Goal: Information Seeking & Learning: Learn about a topic

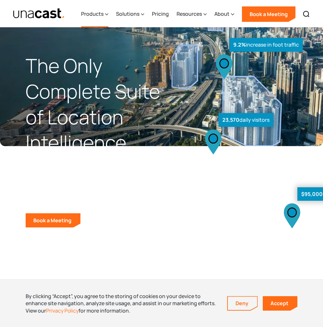
click at [103, 17] on div "Products" at bounding box center [92, 14] width 22 height 8
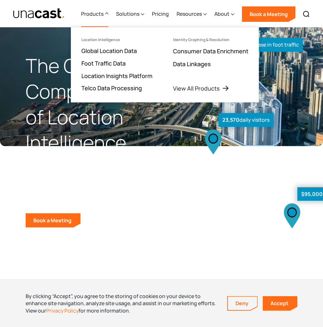
click at [104, 17] on div "Products" at bounding box center [92, 14] width 22 height 8
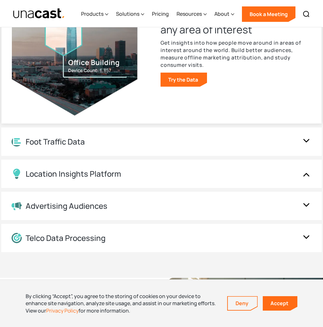
scroll to position [738, 0]
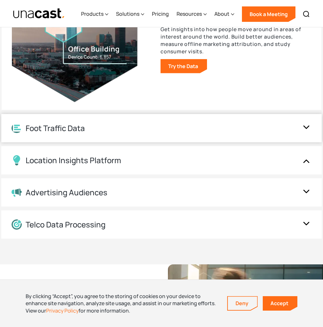
click at [213, 124] on div "Foot Traffic Data" at bounding box center [155, 128] width 287 height 10
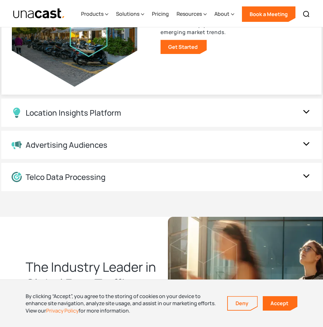
scroll to position [770, 0]
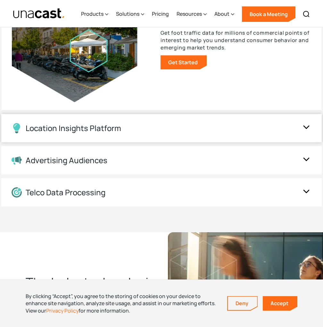
click at [227, 129] on div "Location Insights Platform" at bounding box center [155, 128] width 287 height 10
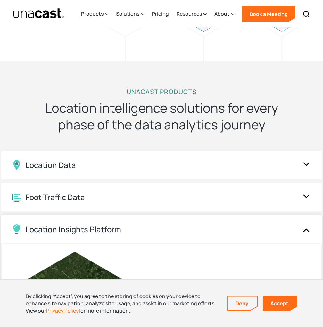
scroll to position [513, 0]
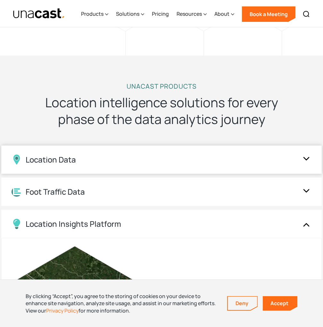
click at [251, 149] on div "Location Data" at bounding box center [161, 159] width 321 height 28
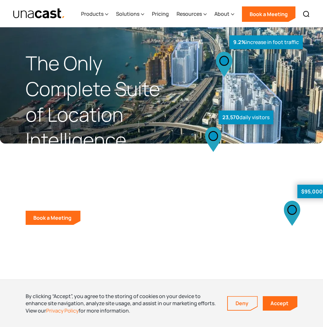
scroll to position [0, 0]
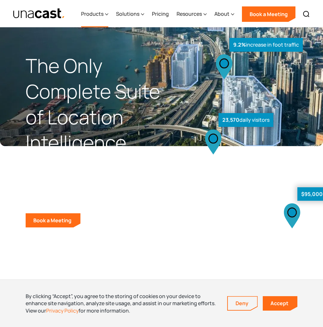
click at [98, 14] on div "Products" at bounding box center [92, 14] width 22 height 8
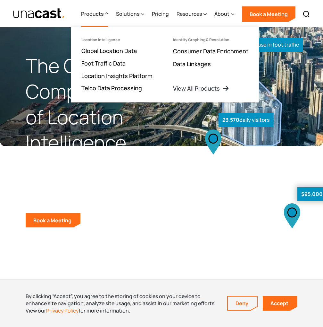
click at [197, 82] on ul "Identity Graphing & Resolution Consumer Data Enrichment Data Linkages View All …" at bounding box center [211, 64] width 96 height 75
click at [196, 84] on link "View All Products" at bounding box center [202, 88] width 58 height 8
